Goal: Task Accomplishment & Management: Manage account settings

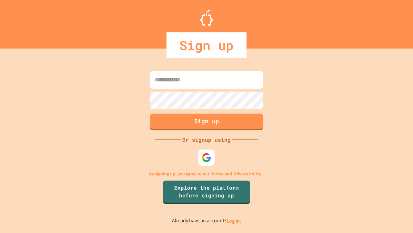
click at [234, 220] on link "Log in." at bounding box center [234, 220] width 15 height 7
